Goal: Information Seeking & Learning: Learn about a topic

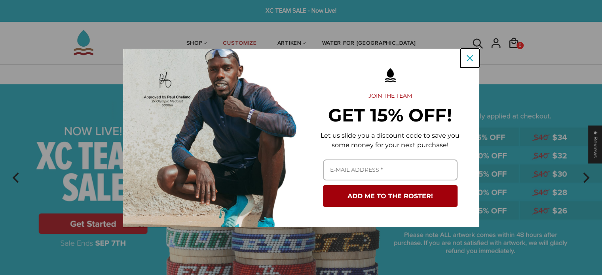
click at [470, 55] on icon "close icon" at bounding box center [470, 58] width 6 height 6
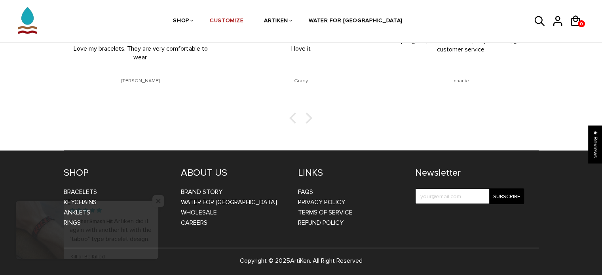
scroll to position [1340, 0]
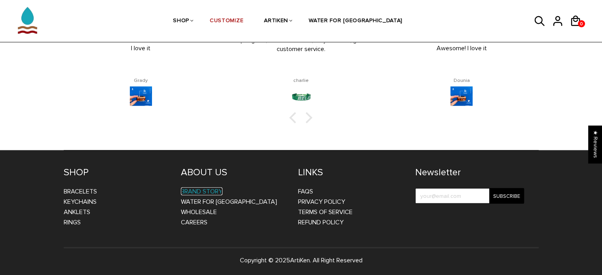
drag, startPoint x: 209, startPoint y: 187, endPoint x: 203, endPoint y: 187, distance: 6.3
click at [203, 187] on link "BRAND STORY" at bounding box center [202, 191] width 42 height 8
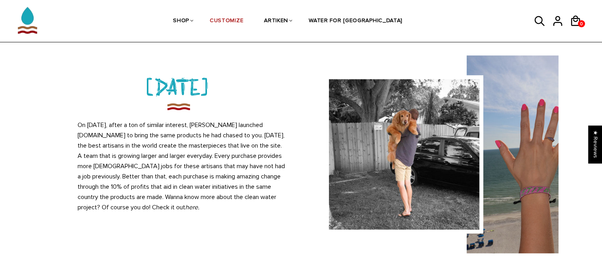
scroll to position [695, 0]
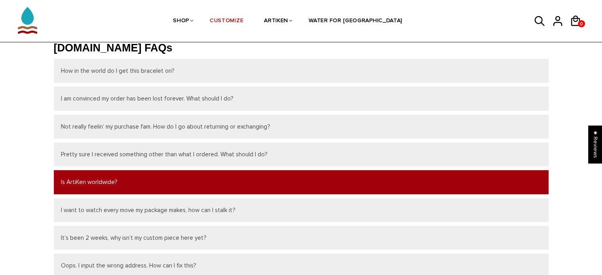
scroll to position [32, 0]
click at [168, 180] on button "Is ArtiKen worldwide?" at bounding box center [301, 182] width 495 height 24
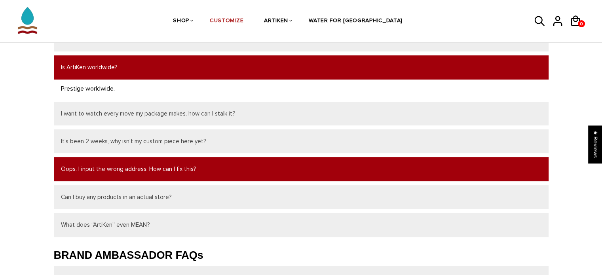
scroll to position [147, 0]
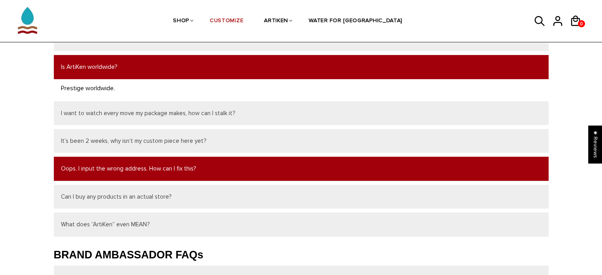
click at [180, 171] on button "Oops. I input the wrong address. How can I fix this?" at bounding box center [301, 169] width 495 height 24
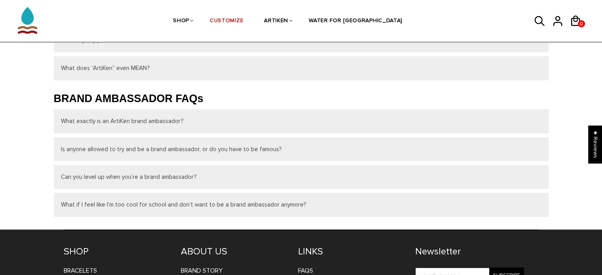
scroll to position [323, 0]
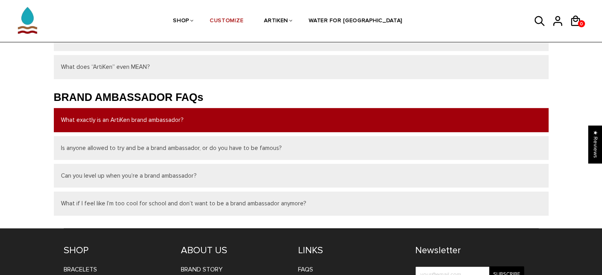
click at [187, 110] on button "What exactly is an ArtiKen brand ambassador?" at bounding box center [301, 120] width 495 height 24
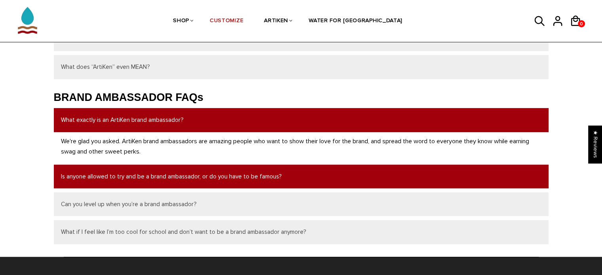
click at [174, 167] on button "Is anyone allowed to try and be a brand ambassador, or do you have to be famous?" at bounding box center [301, 177] width 495 height 24
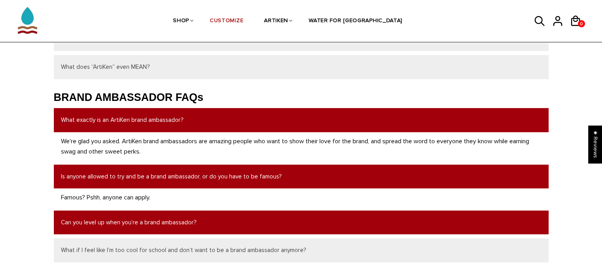
click at [154, 224] on button "Can you level up when you’re a brand ambassador?" at bounding box center [301, 223] width 495 height 24
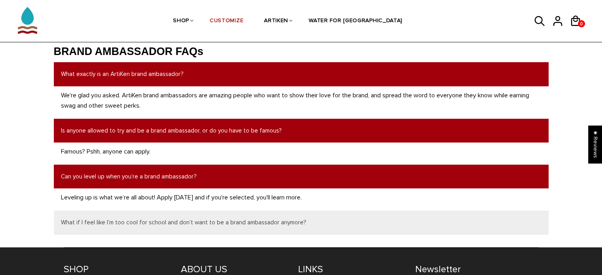
scroll to position [369, 0]
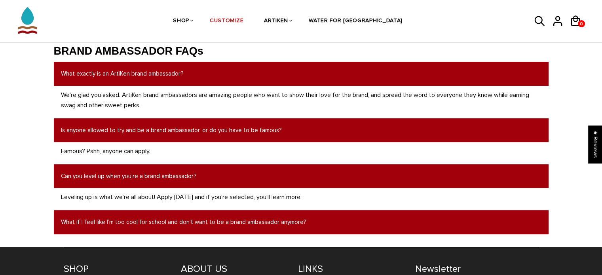
click at [200, 214] on button "What if I feel like I’m too cool for school and don’t want to be a brand ambass…" at bounding box center [301, 222] width 495 height 24
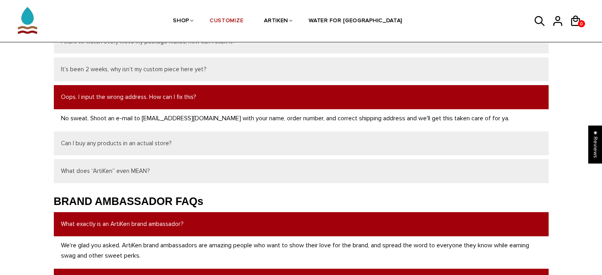
scroll to position [217, 0]
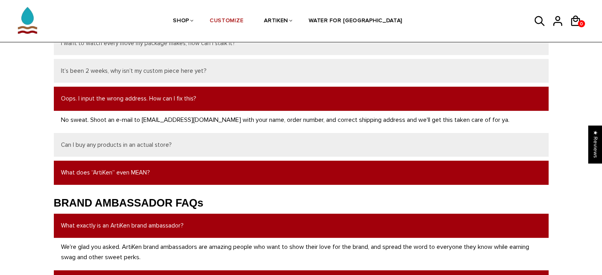
drag, startPoint x: 157, startPoint y: 168, endPoint x: 144, endPoint y: 171, distance: 13.3
click at [144, 171] on button "What does “ArtiKen” even MEAN?" at bounding box center [301, 173] width 495 height 24
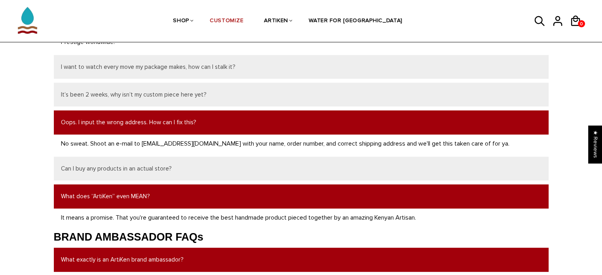
scroll to position [193, 0]
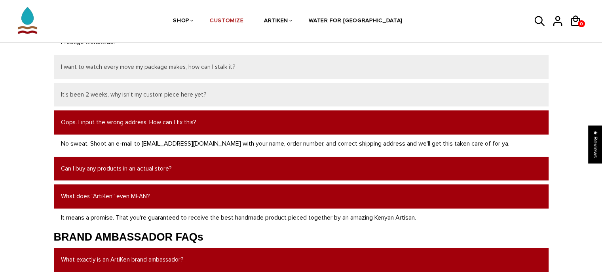
click at [152, 170] on button "Can I buy any products in an actual store?" at bounding box center [301, 169] width 495 height 24
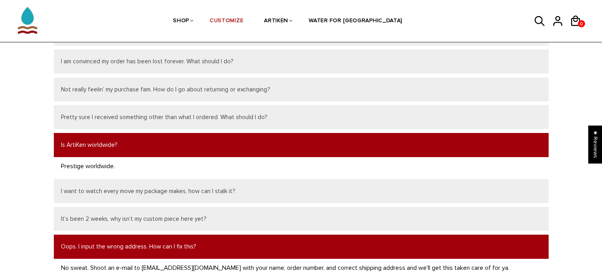
scroll to position [68, 0]
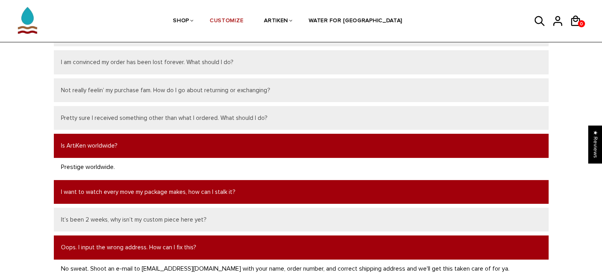
click at [160, 186] on button "I want to watch every move my package makes, how can I stalk it?" at bounding box center [301, 192] width 495 height 24
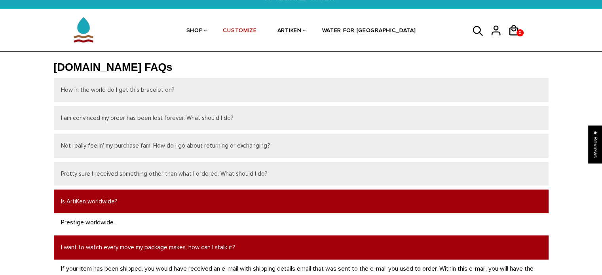
scroll to position [13, 0]
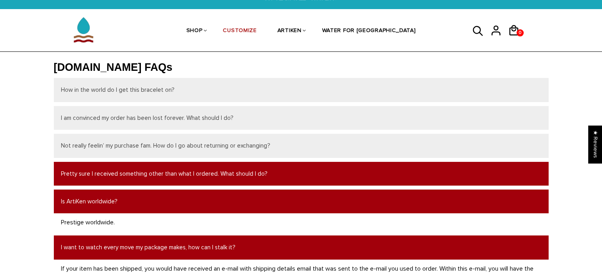
click at [182, 176] on button "Pretty sure I received something other than what I ordered. What should I do?" at bounding box center [301, 174] width 495 height 24
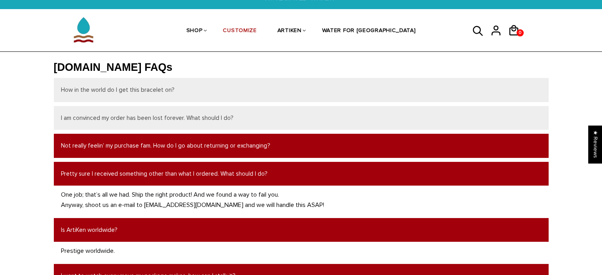
click at [180, 144] on button "Not really feelin’ my purchase fam. How do I go about returning or exchanging?" at bounding box center [301, 146] width 495 height 24
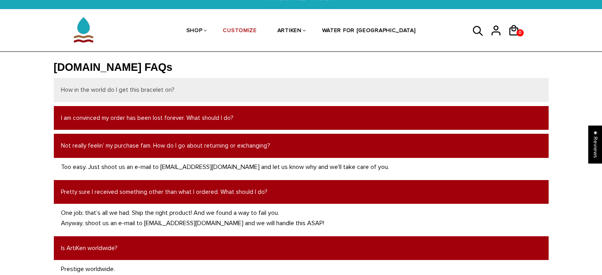
drag, startPoint x: 161, startPoint y: 120, endPoint x: 132, endPoint y: 115, distance: 29.7
click at [132, 115] on button "I am convinced my order has been lost forever. What should I do?" at bounding box center [301, 118] width 495 height 24
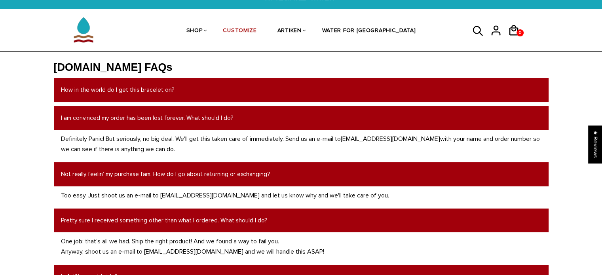
click at [113, 93] on button "How in the world do I get this bracelet on?" at bounding box center [301, 90] width 495 height 24
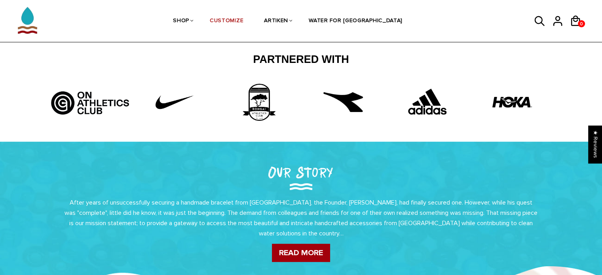
scroll to position [258, 0]
